Goal: Find specific page/section

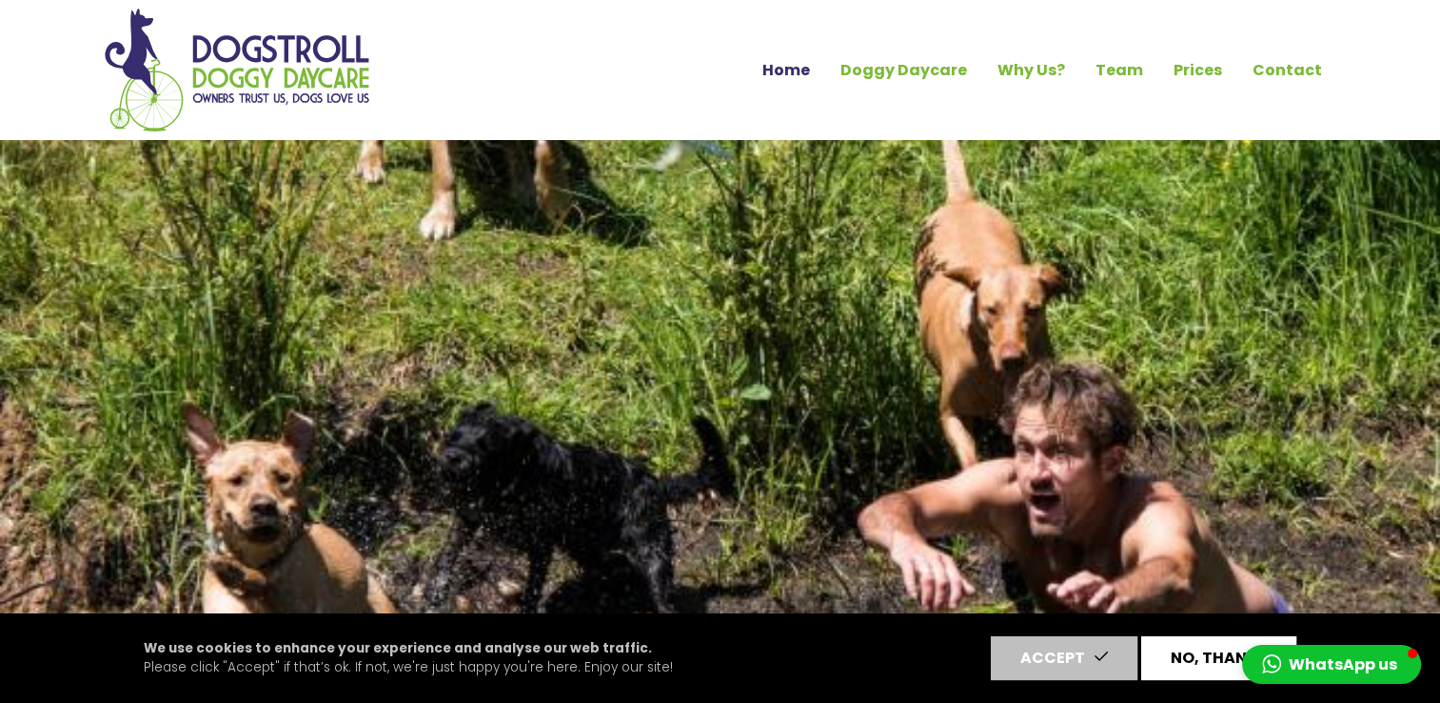
click at [1187, 661] on button "No, thanks" at bounding box center [1218, 658] width 155 height 44
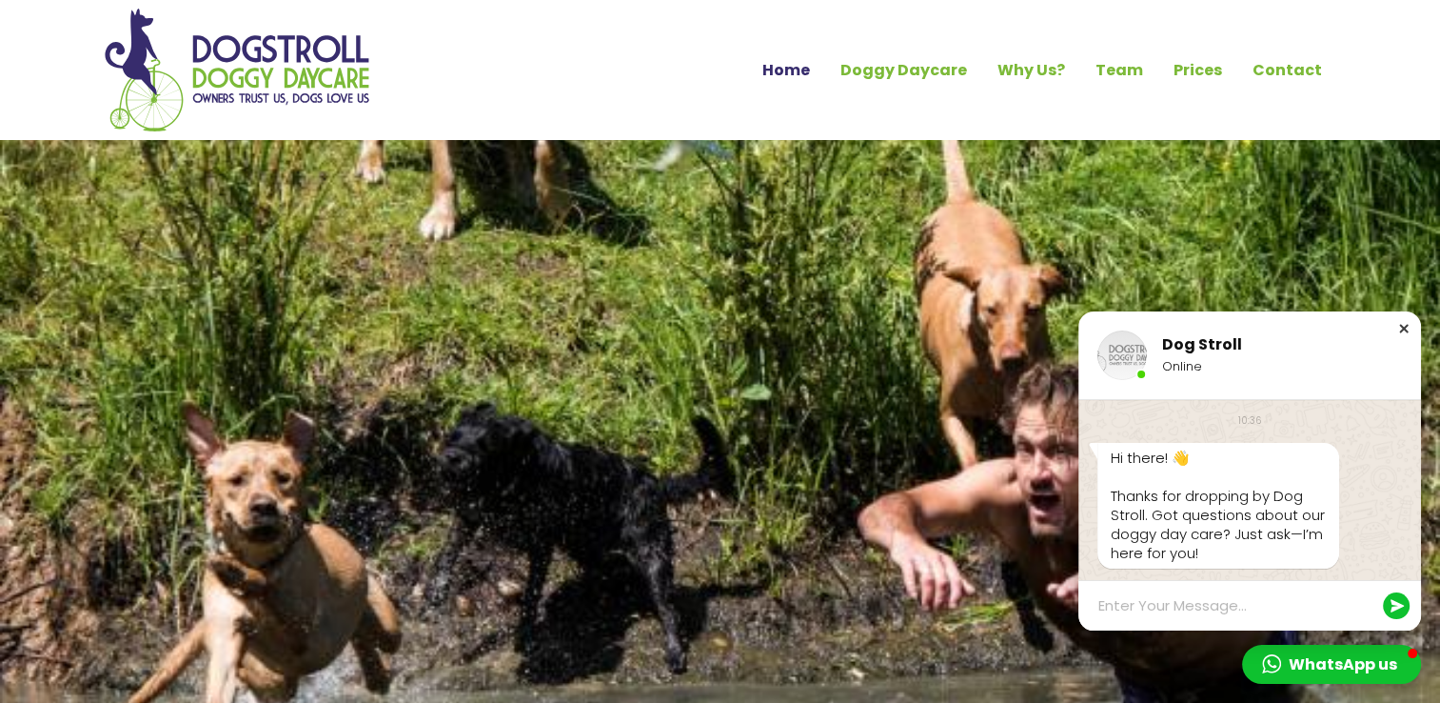
click at [1401, 324] on div "Close chat window" at bounding box center [1404, 328] width 19 height 19
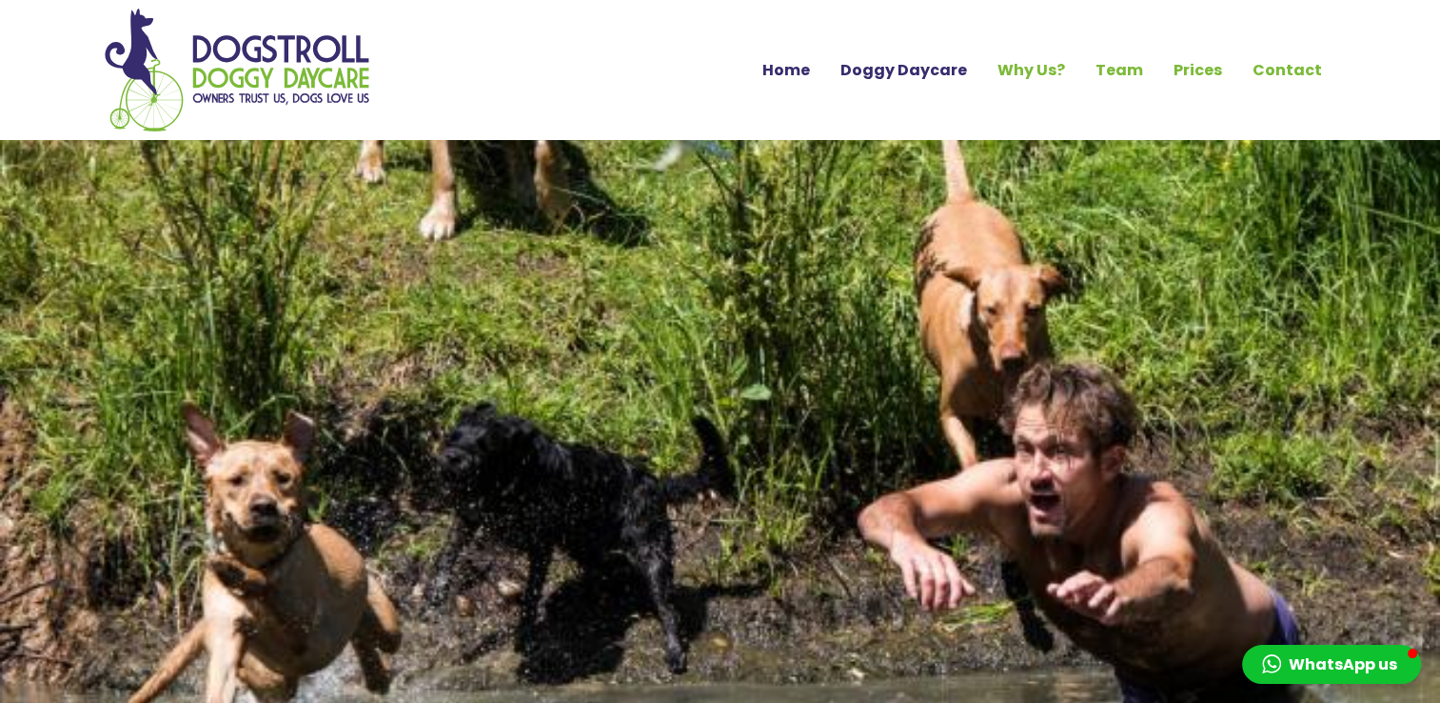
click at [941, 74] on link "Doggy Daycare" at bounding box center [903, 70] width 157 height 32
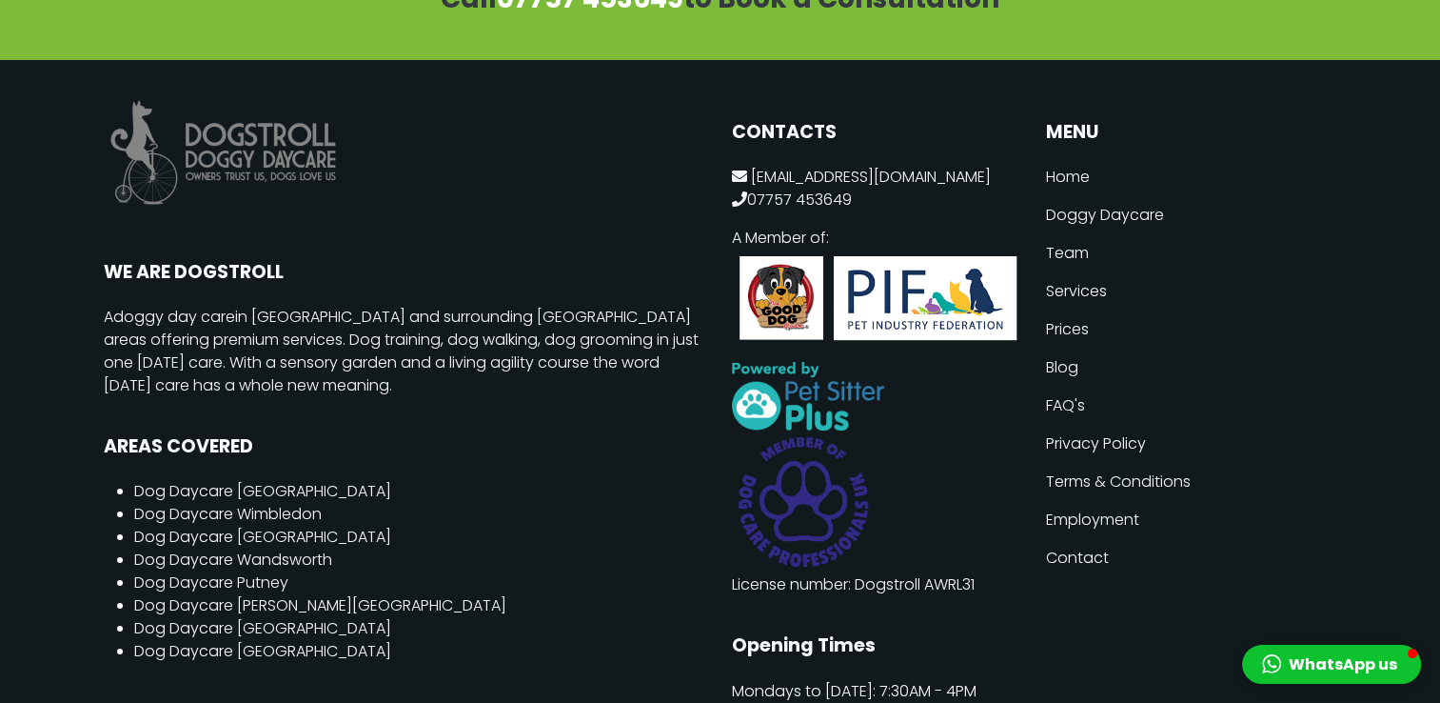
scroll to position [7277, 0]
click at [1111, 196] on link "Doggy Daycare" at bounding box center [1191, 215] width 291 height 38
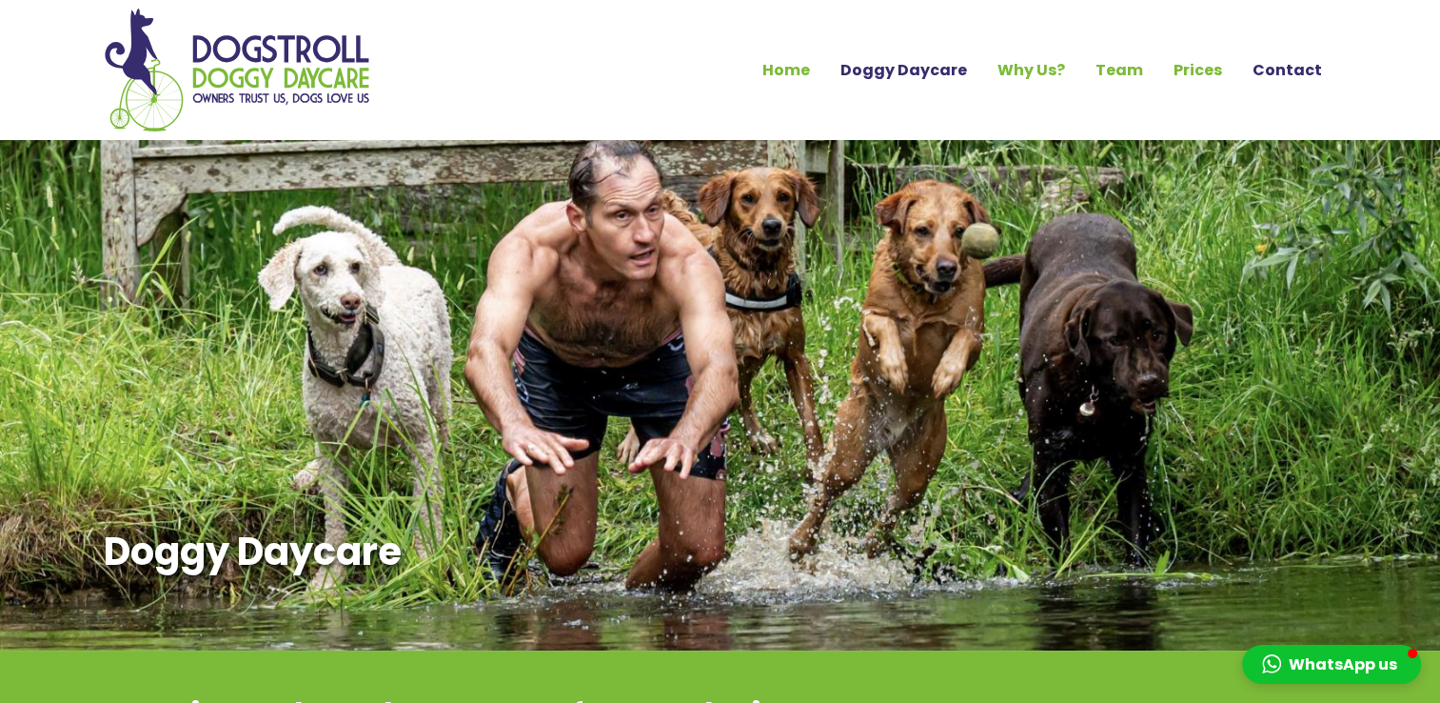
click at [1281, 62] on link "Contact" at bounding box center [1288, 70] width 100 height 32
